Goal: Check status

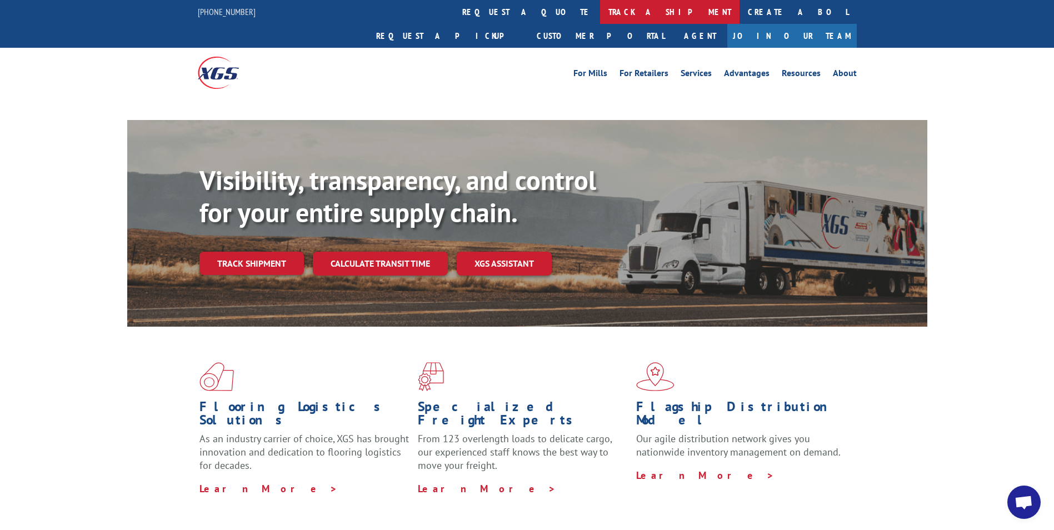
click at [600, 15] on link "track a shipment" at bounding box center [669, 12] width 139 height 24
click at [600, 18] on link "track a shipment" at bounding box center [669, 12] width 139 height 24
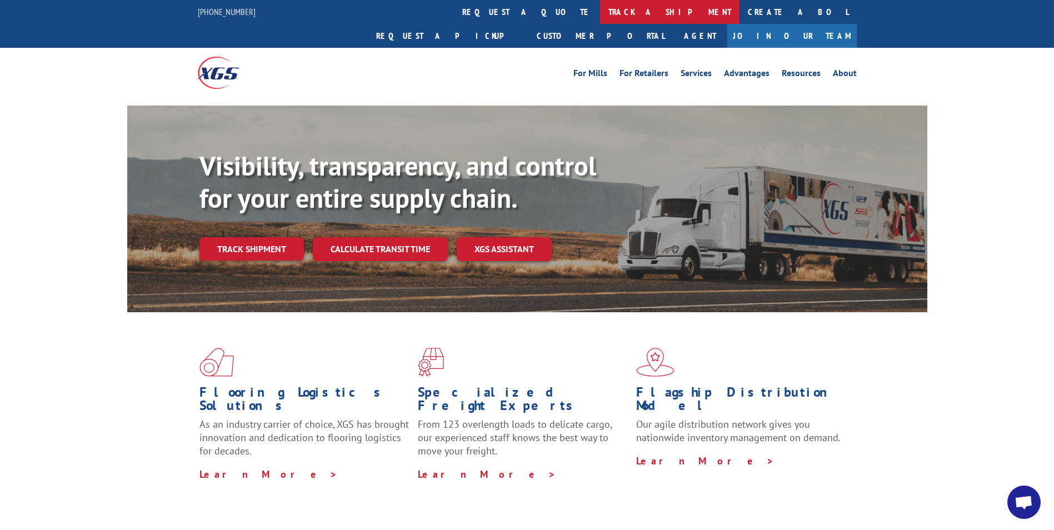
click at [600, 13] on link "track a shipment" at bounding box center [669, 12] width 139 height 24
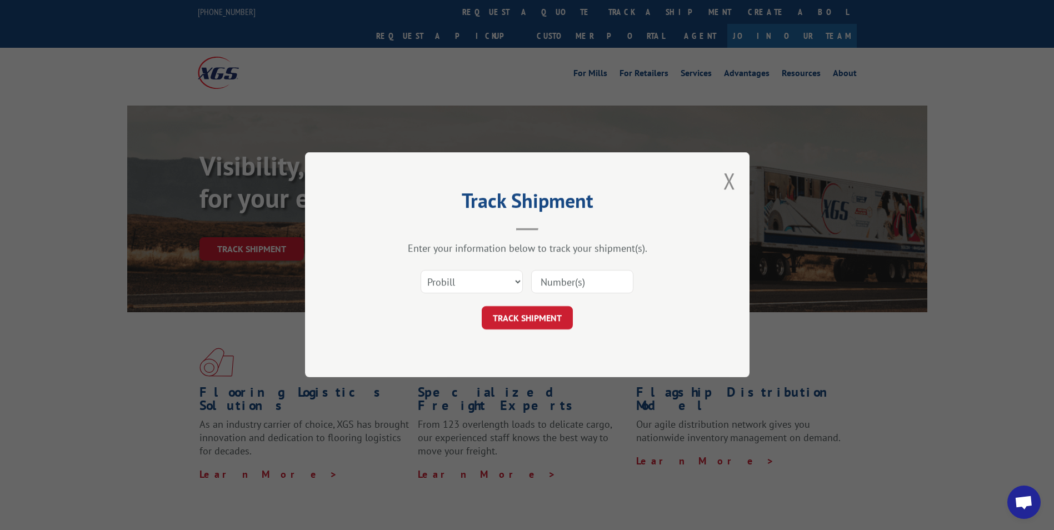
click at [76, 154] on div "Track Shipment Enter your information below to track your shipment(s). Select c…" at bounding box center [527, 265] width 1054 height 530
click at [727, 181] on button "Close modal" at bounding box center [729, 180] width 12 height 29
